Goal: Book appointment/travel/reservation

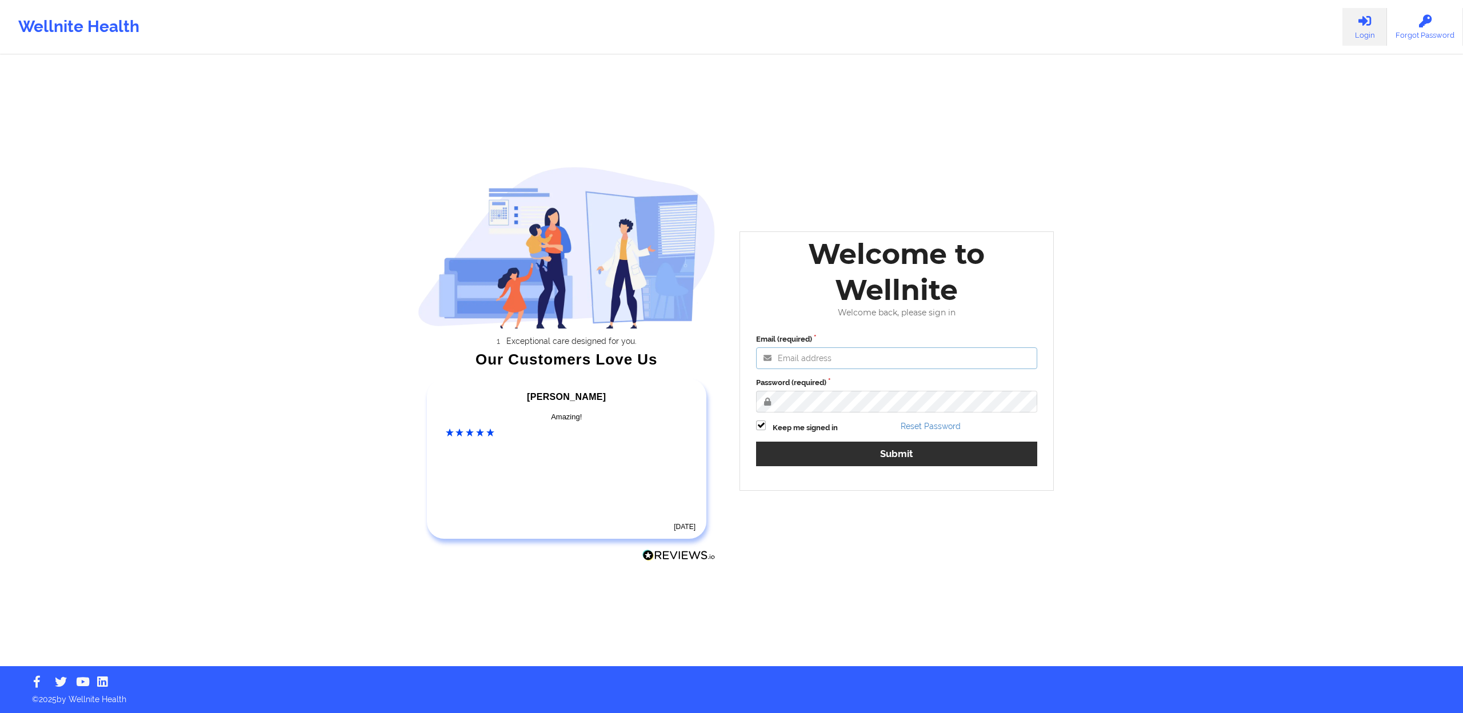
type input "[EMAIL_ADDRESS][DOMAIN_NAME]"
click at [850, 457] on button "Submit" at bounding box center [896, 454] width 281 height 25
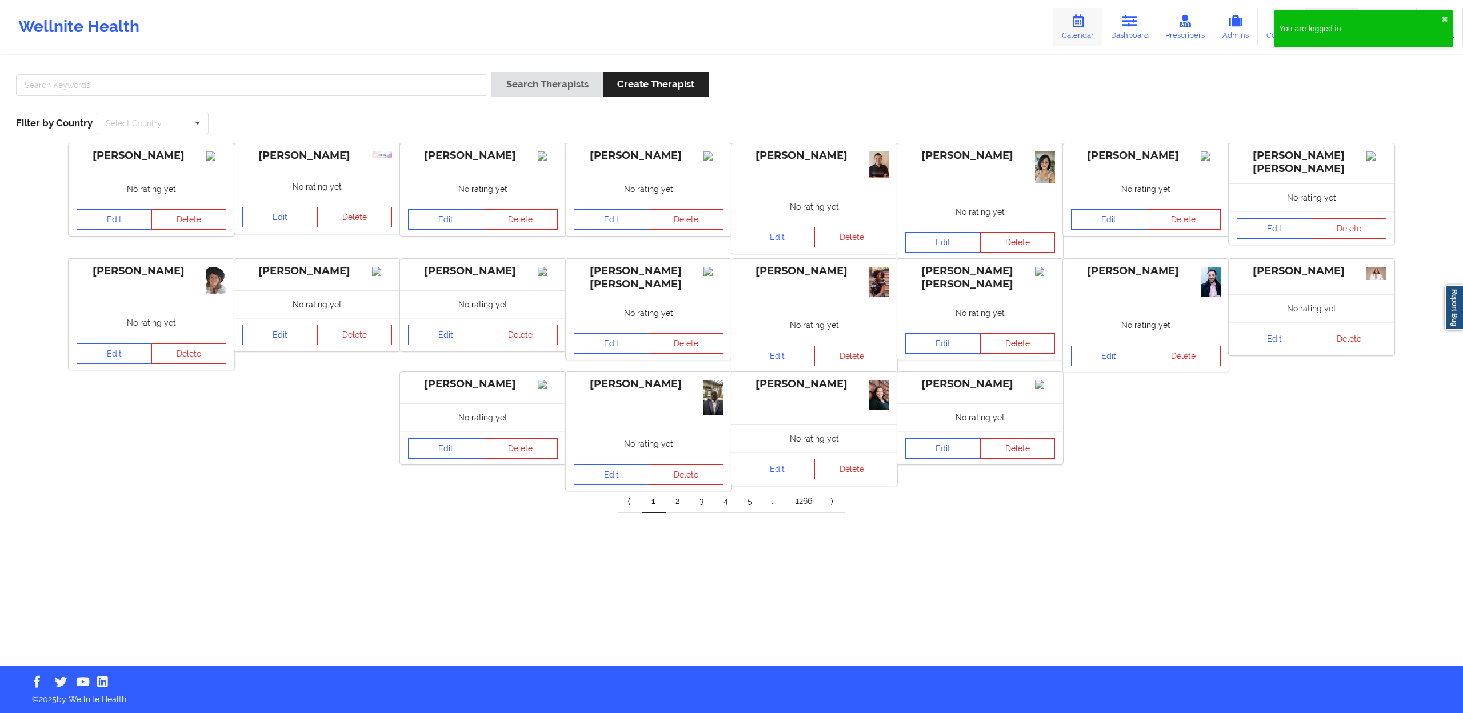
click at [1080, 21] on icon at bounding box center [1077, 21] width 15 height 13
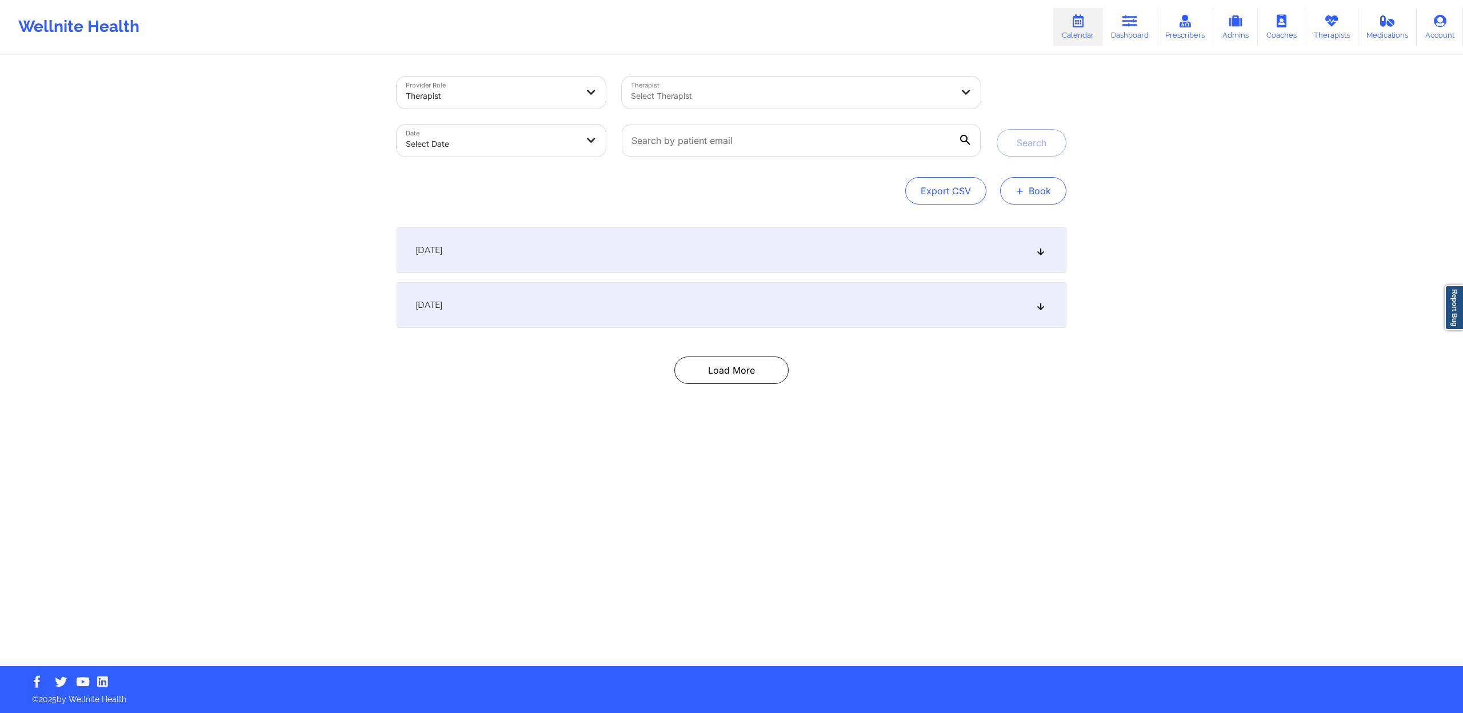
click at [1024, 196] on button "+ Book" at bounding box center [1033, 190] width 66 height 27
click at [1005, 223] on button "Therapy Session" at bounding box center [1013, 227] width 87 height 19
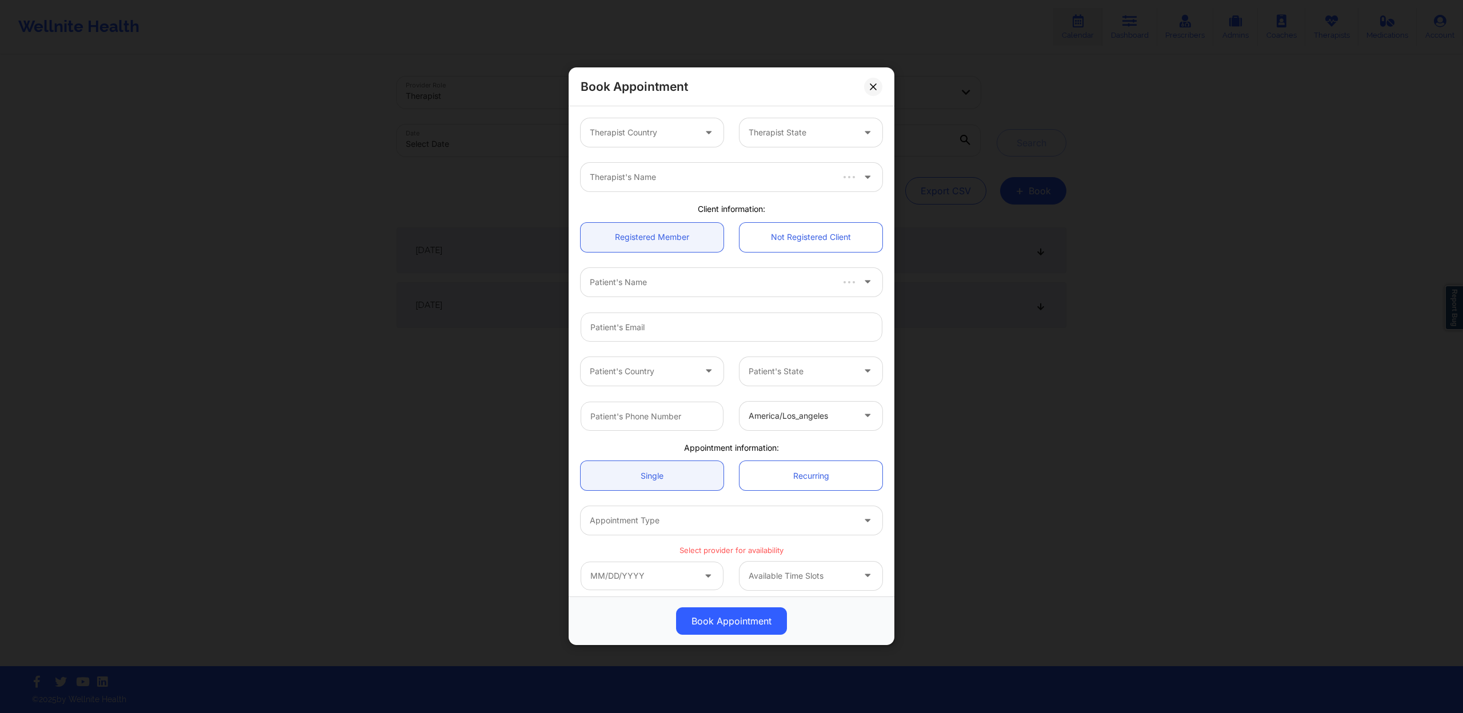
click at [684, 139] on div at bounding box center [642, 133] width 105 height 14
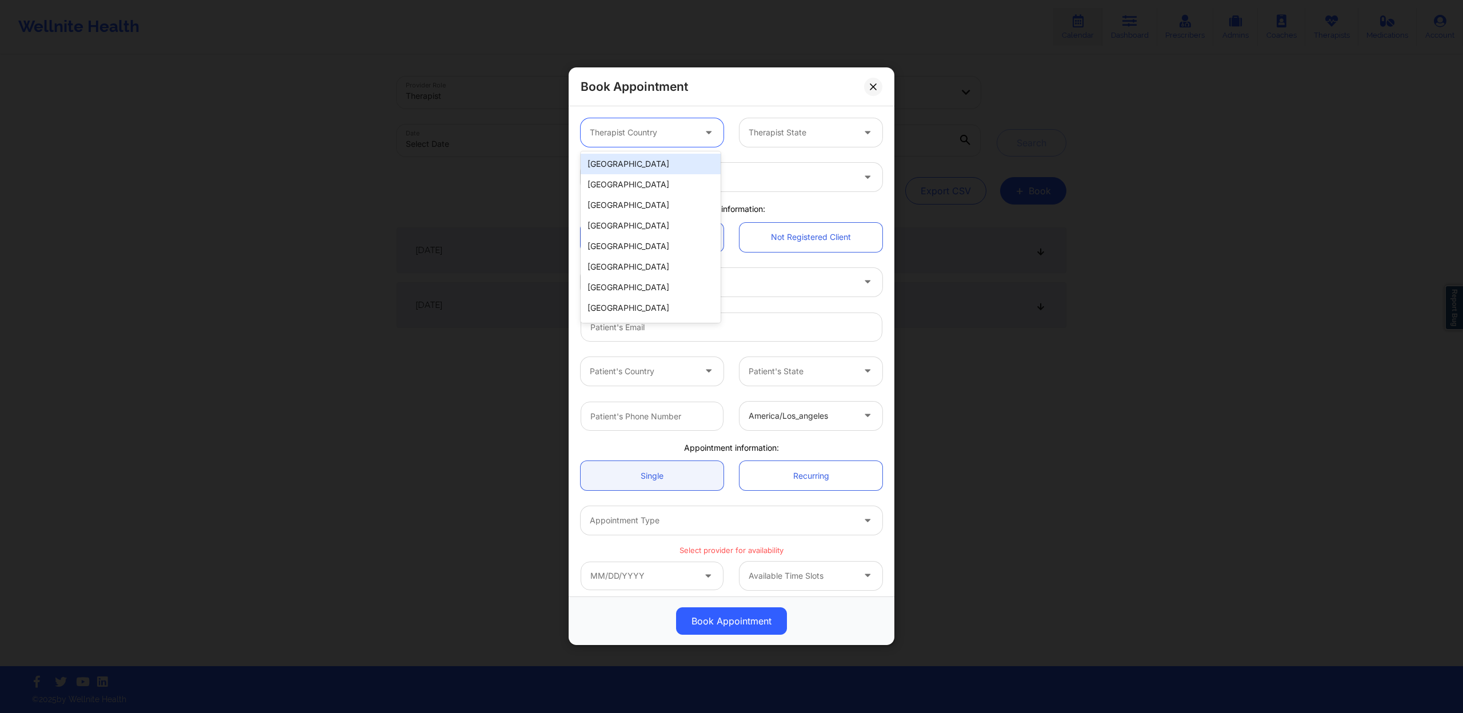
click at [675, 159] on div "[GEOGRAPHIC_DATA]" at bounding box center [650, 164] width 140 height 21
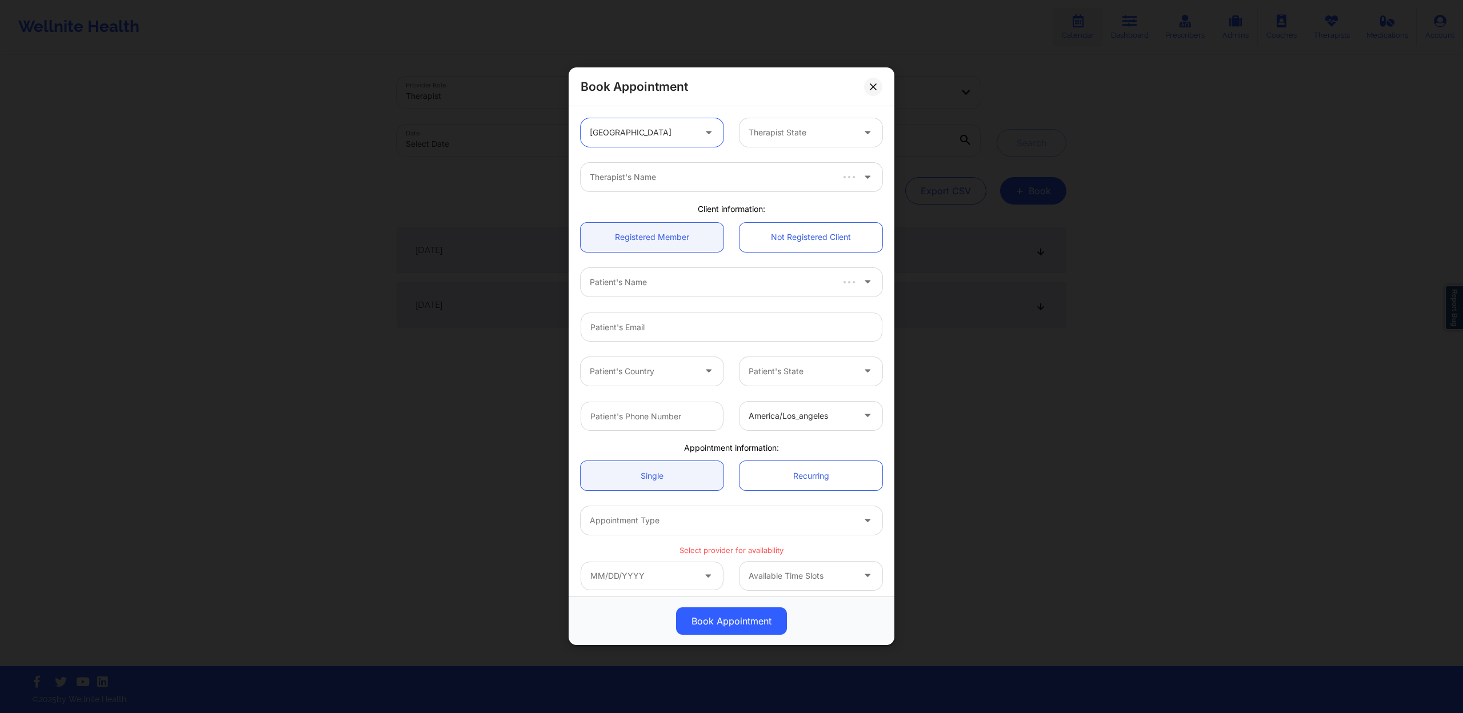
click at [778, 135] on div at bounding box center [800, 133] width 105 height 14
click at [788, 166] on div "[US_STATE]" at bounding box center [806, 164] width 140 height 21
click at [689, 182] on div at bounding box center [722, 178] width 264 height 14
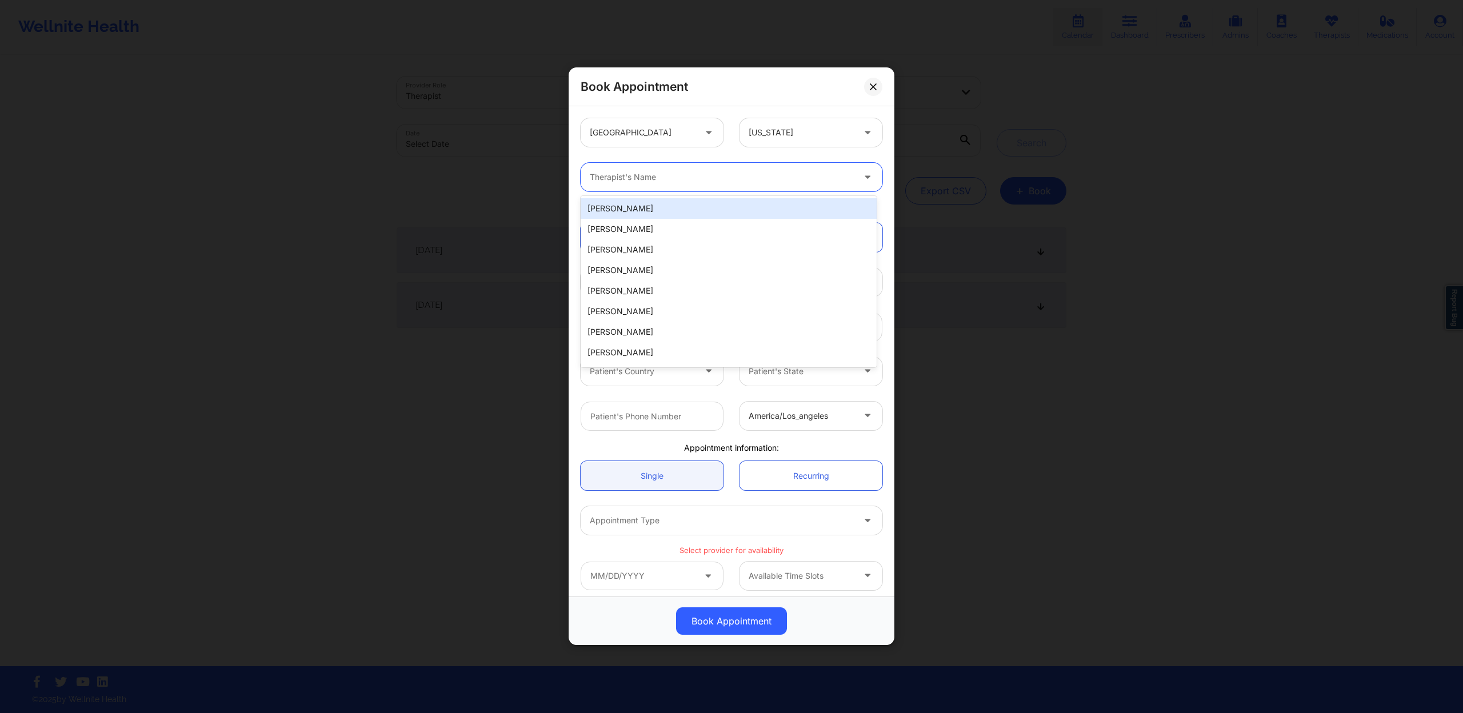
paste input "[PERSON_NAME] [PERSON_NAME]"
type input "[PERSON_NAME] [PERSON_NAME]"
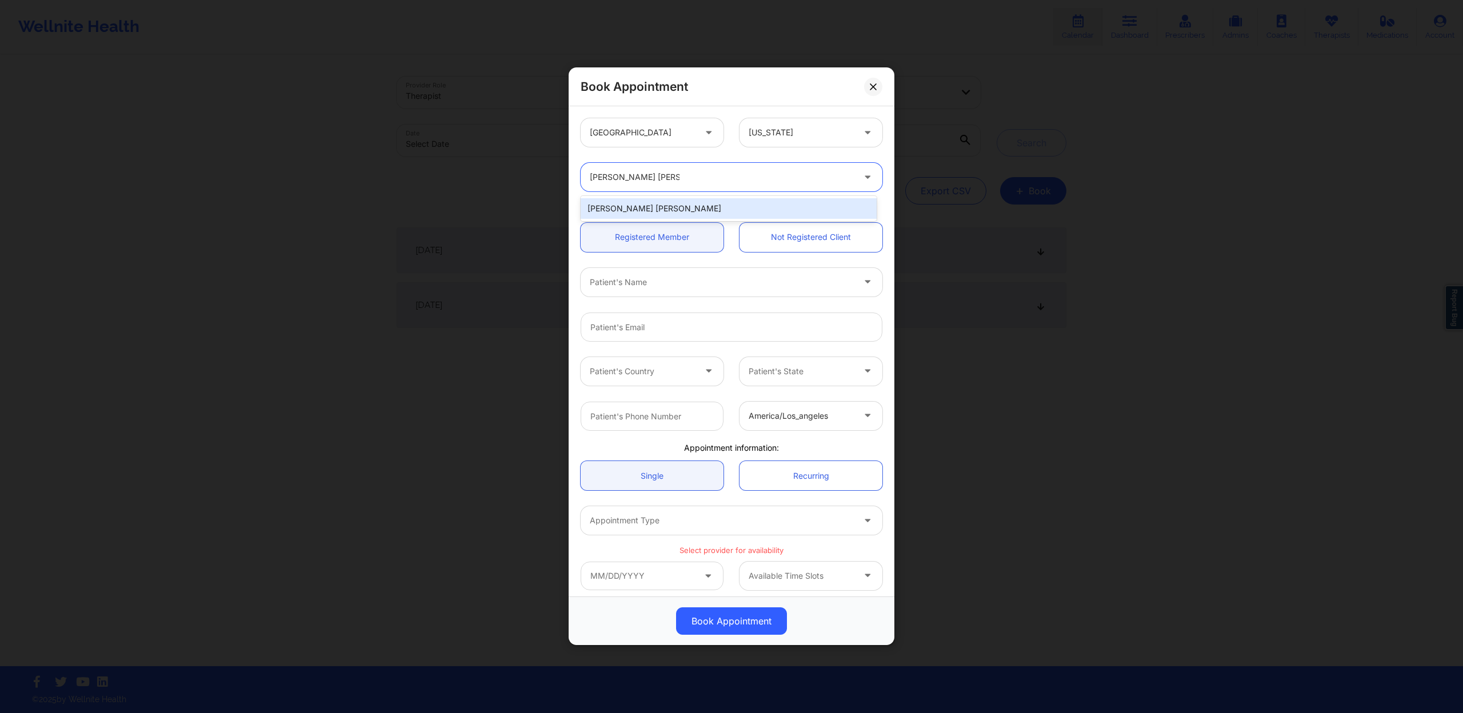
click at [683, 208] on div "[PERSON_NAME] [PERSON_NAME]" at bounding box center [728, 208] width 296 height 21
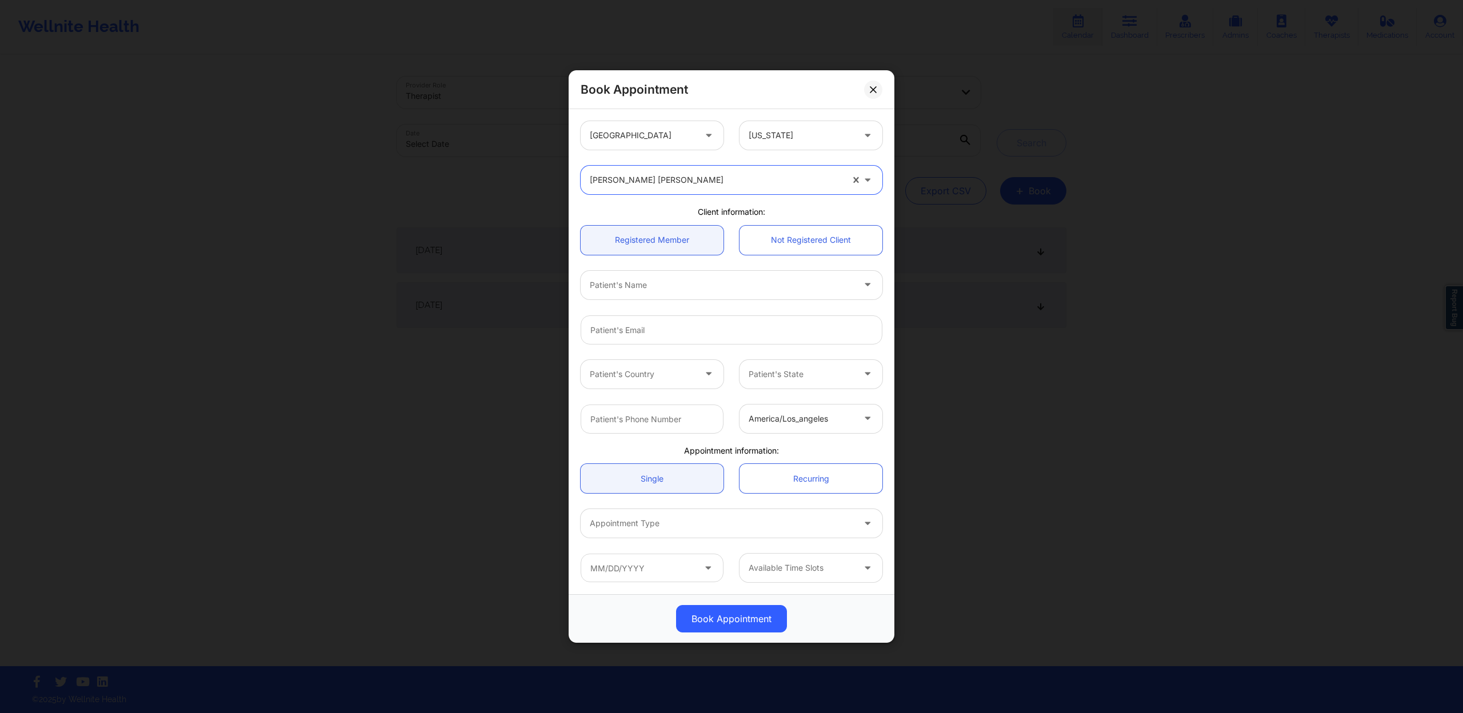
click at [685, 278] on div at bounding box center [722, 285] width 264 height 14
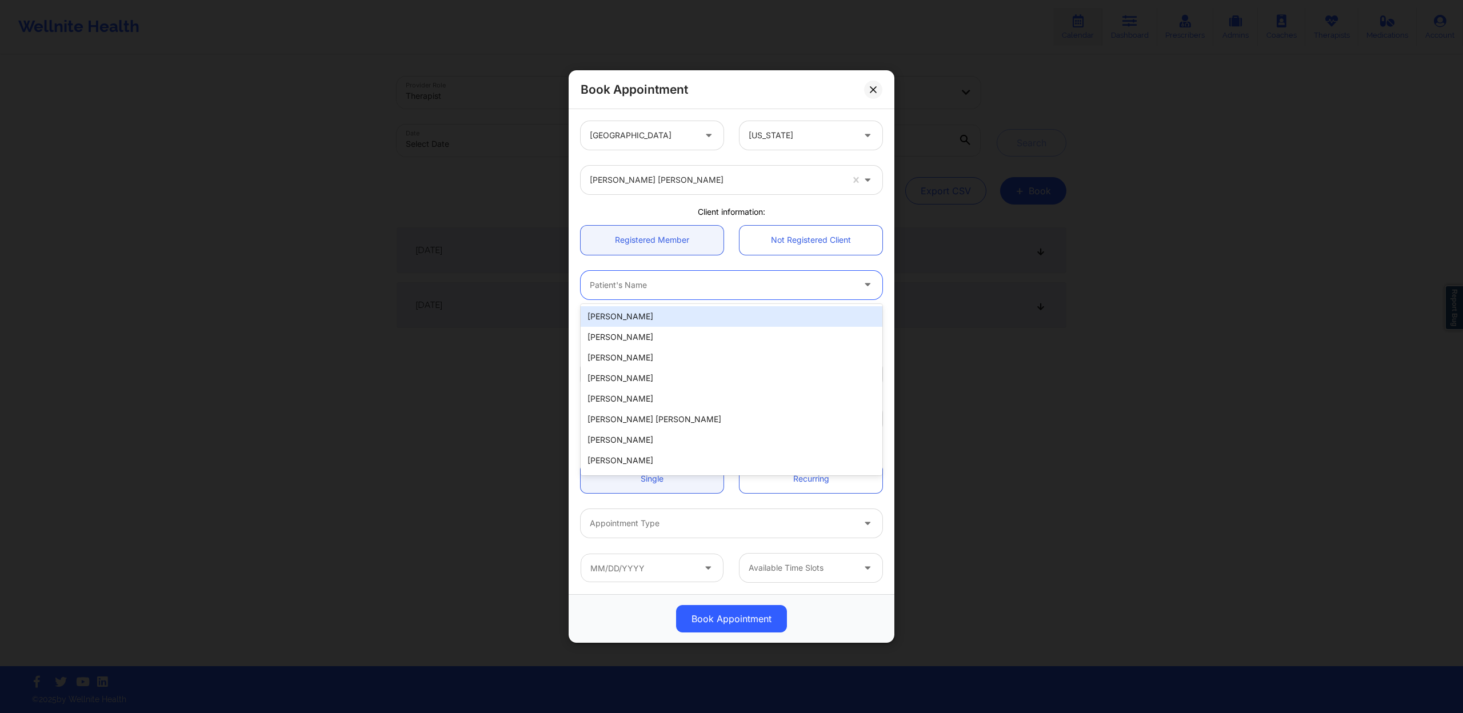
paste input "[PERSON_NAME]"
type input "[PERSON_NAME]"
click at [671, 310] on div "[PERSON_NAME]" at bounding box center [731, 316] width 302 height 21
type input "[DOMAIN_NAME][EMAIL_ADDRESS][DOMAIN_NAME]"
type input "[PHONE_NUMBER]"
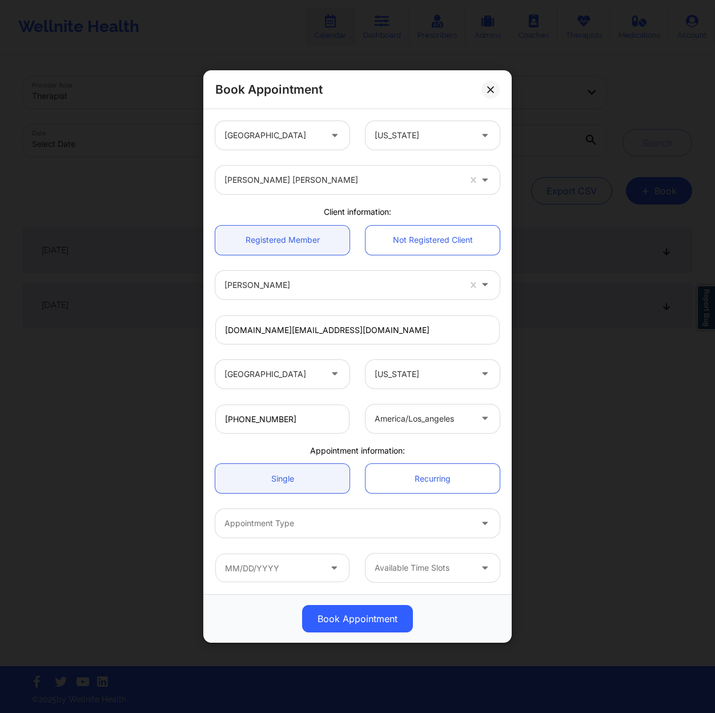
click at [394, 519] on div at bounding box center [348, 523] width 247 height 14
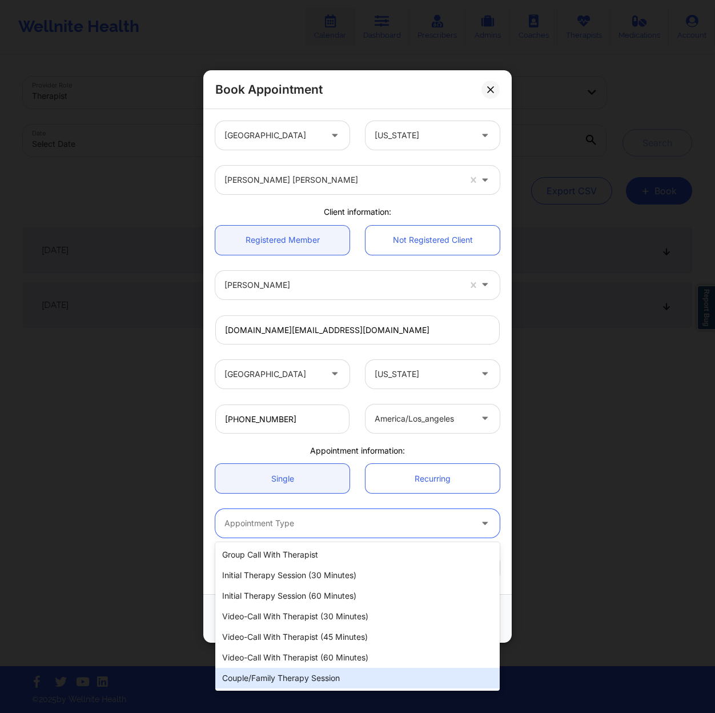
click at [314, 678] on div "Couple/Family Therapy Session" at bounding box center [357, 678] width 285 height 21
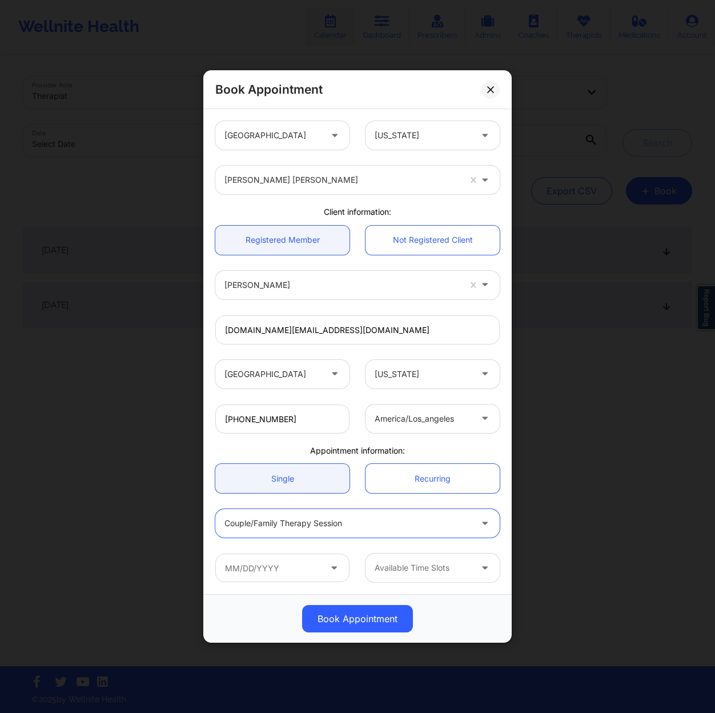
click at [336, 574] on span at bounding box center [335, 568] width 14 height 14
click at [334, 569] on icon at bounding box center [333, 566] width 11 height 10
click at [307, 567] on input "text" at bounding box center [282, 568] width 134 height 29
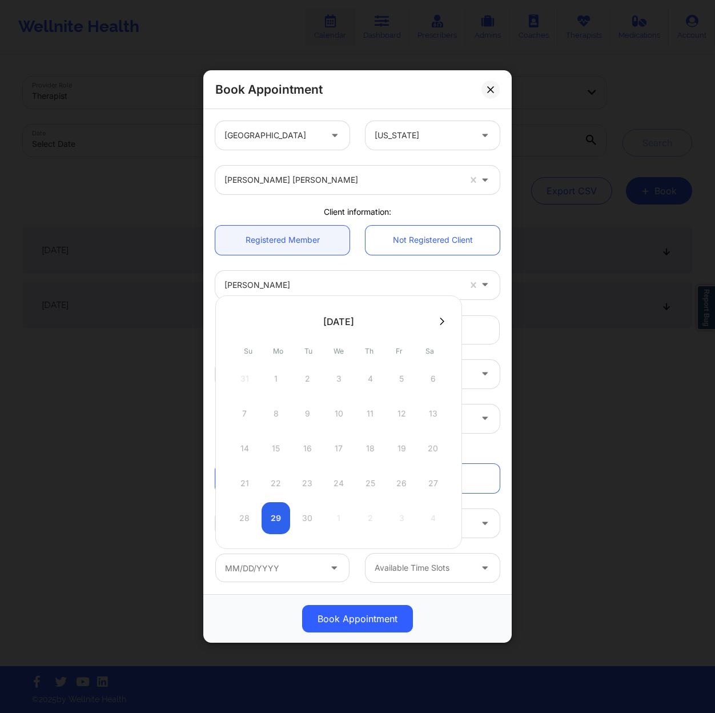
click at [448, 318] on div at bounding box center [338, 321] width 247 height 17
click at [446, 320] on button at bounding box center [441, 322] width 11 height 10
click at [379, 383] on div "2" at bounding box center [370, 379] width 29 height 32
type input "[DATE]"
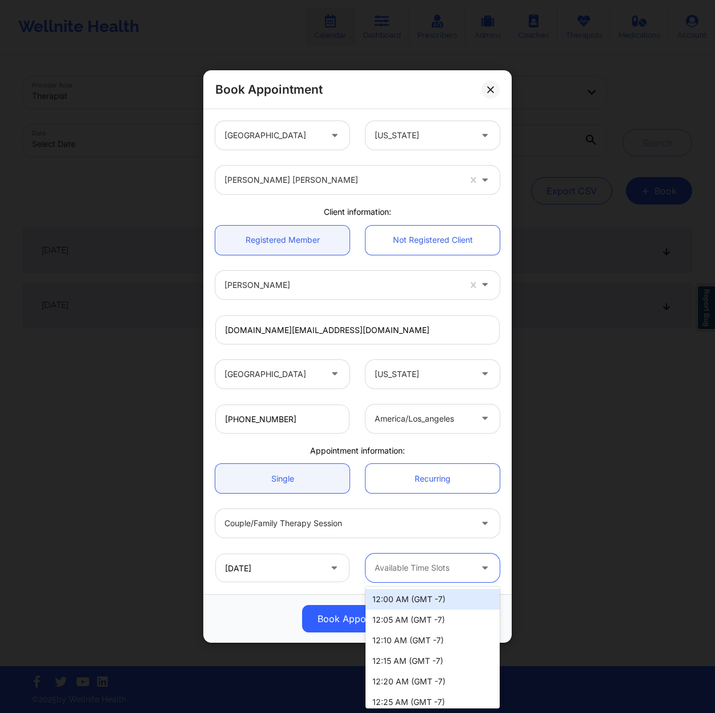
click at [443, 571] on div at bounding box center [423, 568] width 97 height 14
click at [471, 571] on div at bounding box center [423, 568] width 97 height 14
